Goal: Communication & Community: Answer question/provide support

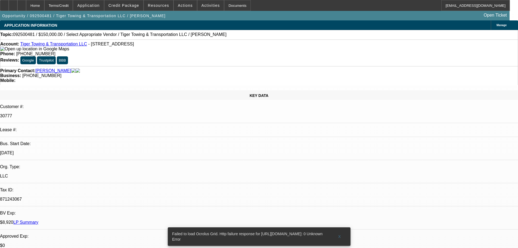
select select "0"
select select "2"
select select "0.1"
select select "1"
select select "2"
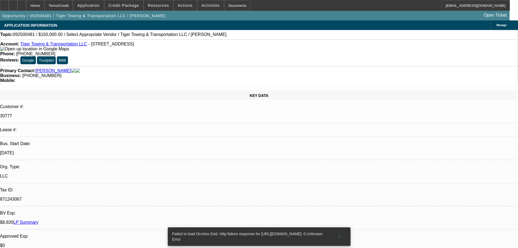
select select "4"
drag, startPoint x: 362, startPoint y: 78, endPoint x: 369, endPoint y: 91, distance: 14.6
radio input "true"
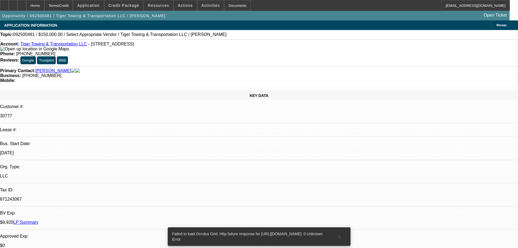
type textarea "THIS ACCOUNT IS ON PERFECT PAY, NO ISSUES FOUND, CURRENTLY UNDER FINBUYOUT.."
radio input "false"
radio input "true"
